Goal: Check status: Check status

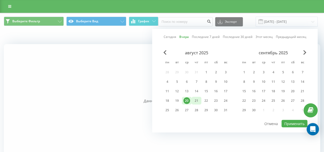
click at [198, 99] on div "21" at bounding box center [196, 100] width 7 height 7
click at [292, 122] on button "Применить" at bounding box center [294, 123] width 26 height 7
type input "[DATE] - [DATE]"
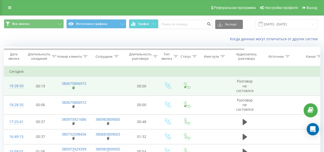
click at [73, 86] on icon at bounding box center [73, 88] width 3 height 4
